Goal: Unclear

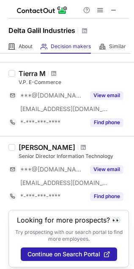
scroll to position [674, 0]
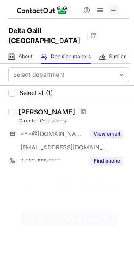
click at [114, 10] on span at bounding box center [113, 10] width 7 height 7
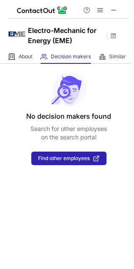
click at [116, 9] on span at bounding box center [113, 10] width 7 height 7
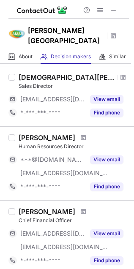
scroll to position [176, 0]
